Goal: Find specific page/section: Find specific page/section

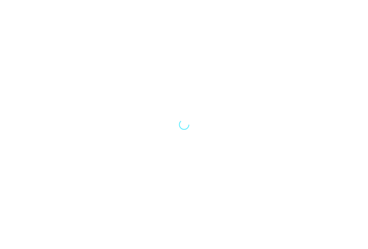
select select "Song"
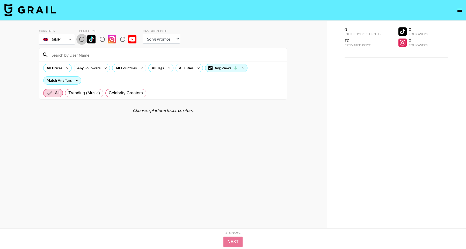
click at [81, 38] on input "radio" at bounding box center [81, 39] width 11 height 11
radio input "true"
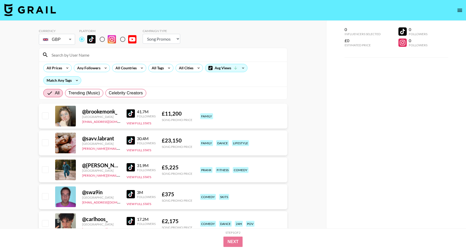
click at [83, 55] on input at bounding box center [166, 55] width 236 height 8
paste input "notcici_0929"
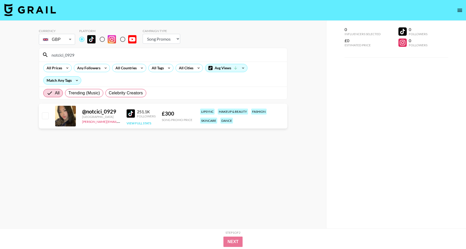
type input "notcici_0929"
click at [133, 123] on button "View Full Stats" at bounding box center [139, 123] width 25 height 4
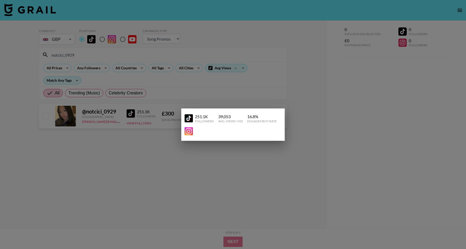
click at [135, 172] on div at bounding box center [233, 124] width 466 height 249
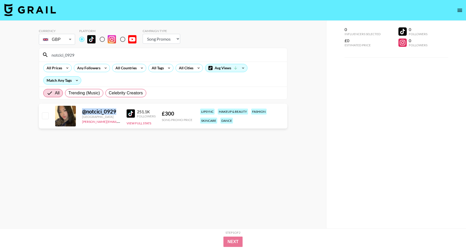
drag, startPoint x: 120, startPoint y: 113, endPoint x: 80, endPoint y: 111, distance: 40.0
click at [80, 111] on div "@ notcici_0929 [GEOGRAPHIC_DATA] [PERSON_NAME][EMAIL_ADDRESS][PERSON_NAME][PERS…" at bounding box center [163, 116] width 249 height 25
copy div "@ notcici_0929"
